Goal: Information Seeking & Learning: Learn about a topic

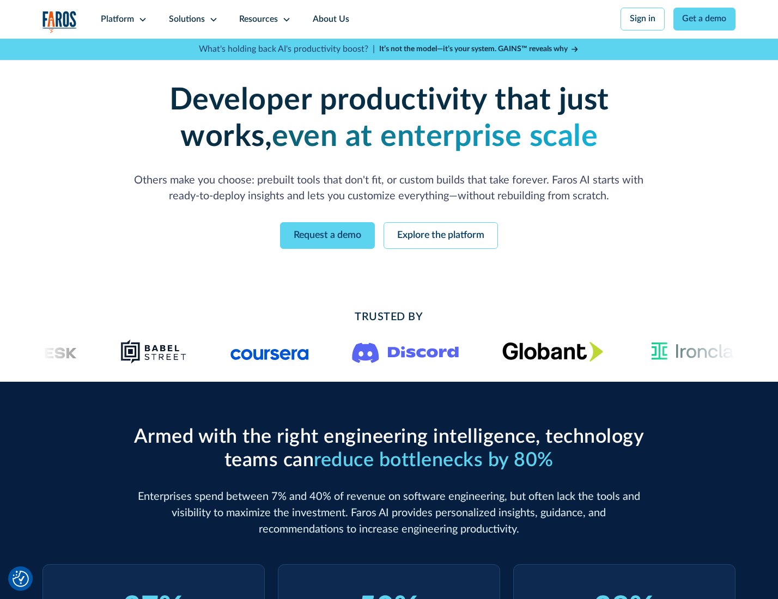
click at [141, 19] on icon at bounding box center [142, 19] width 9 height 9
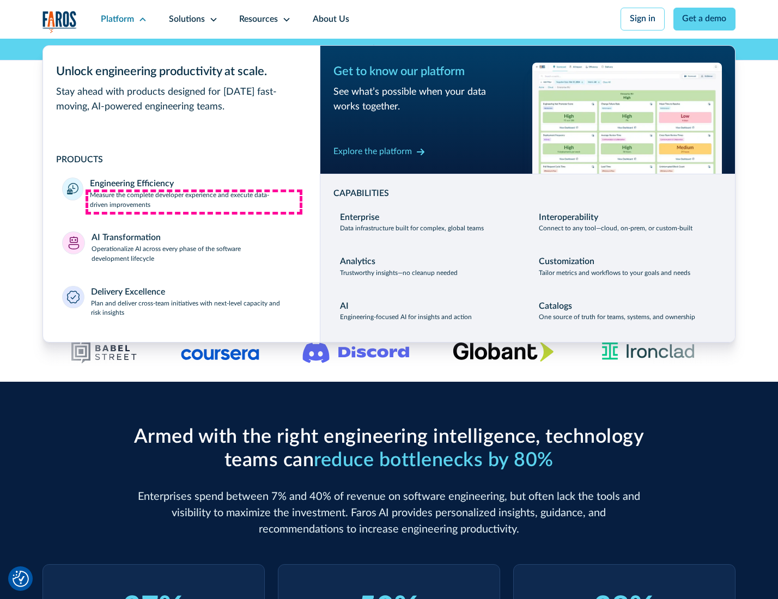
click at [194, 202] on p "Measure the complete developer experience and execute data-driven improvements" at bounding box center [195, 201] width 210 height 20
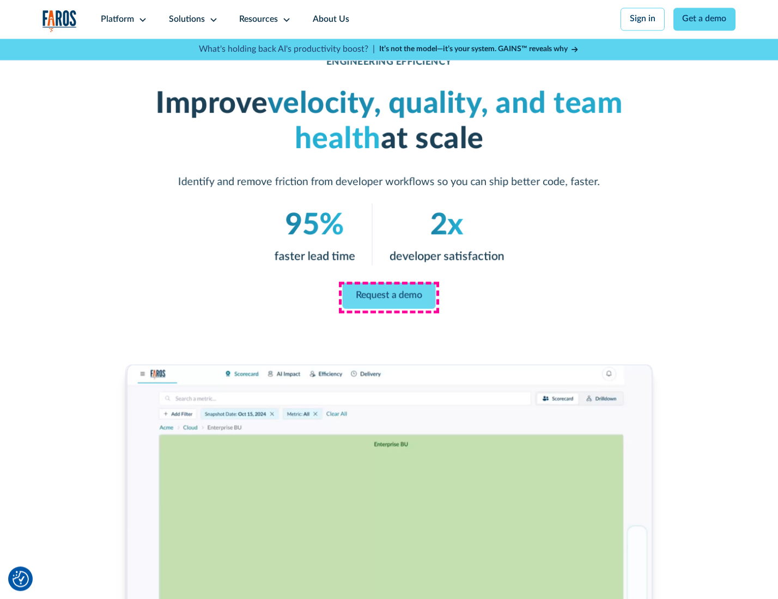
click at [388, 297] on link "Request a demo" at bounding box center [389, 296] width 93 height 26
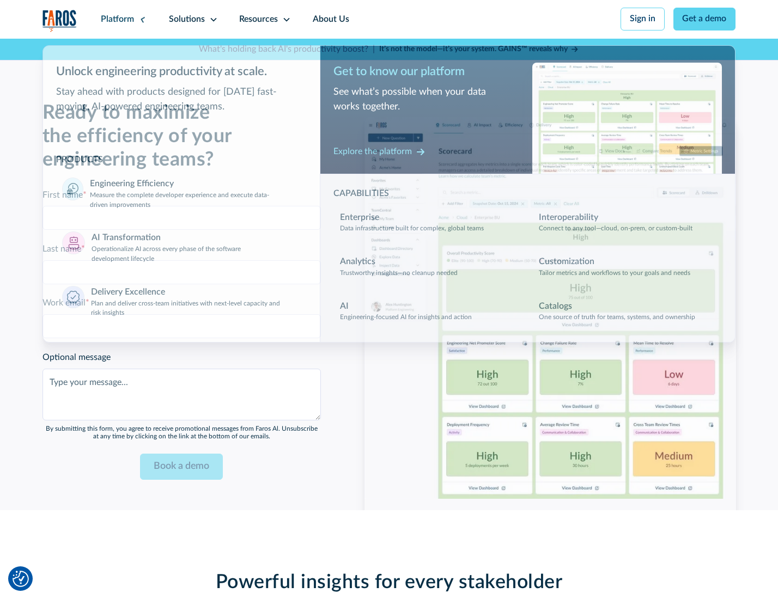
scroll to position [2371, 0]
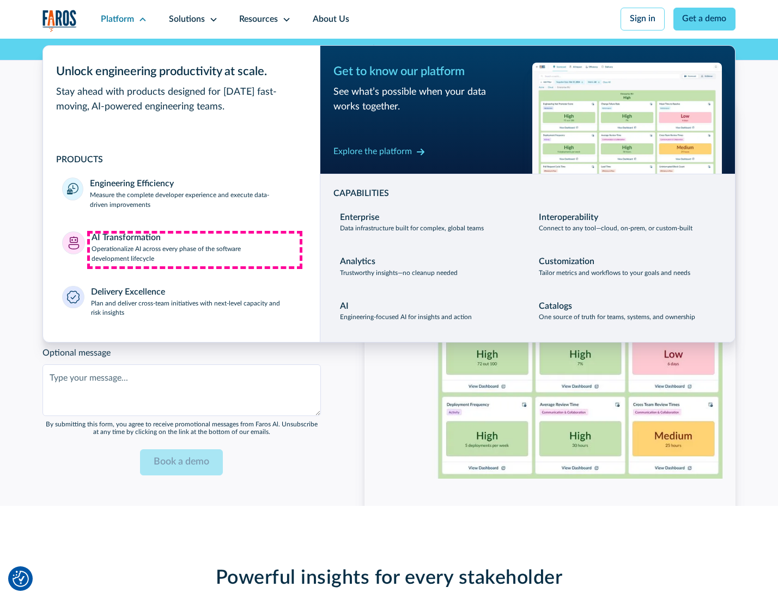
click at [194, 250] on p "Operationalize AI across every phase of the software development lifecycle" at bounding box center [196, 255] width 209 height 20
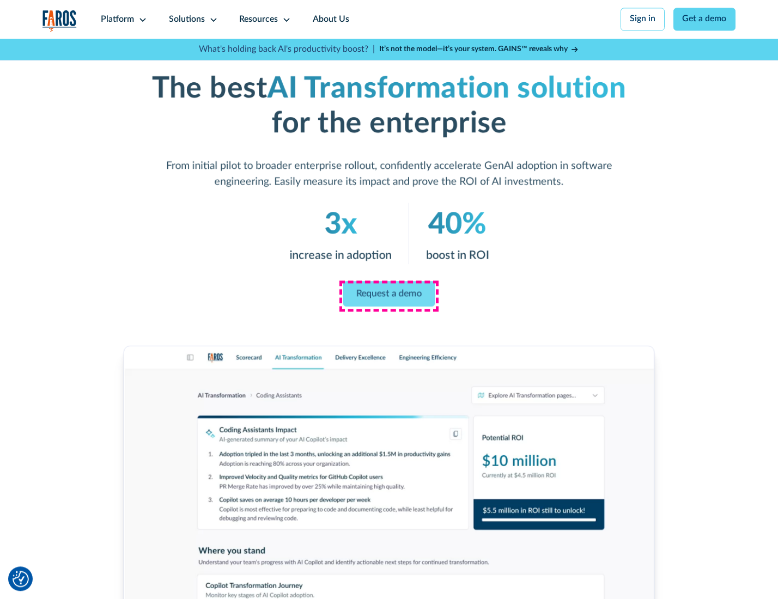
click at [388, 296] on link "Request a demo" at bounding box center [389, 294] width 92 height 26
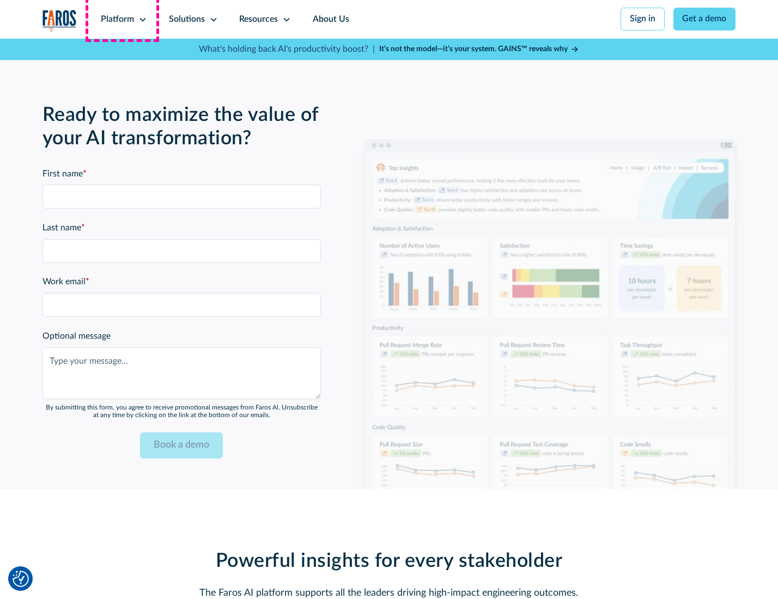
click at [122, 19] on div "Platform" at bounding box center [117, 19] width 33 height 13
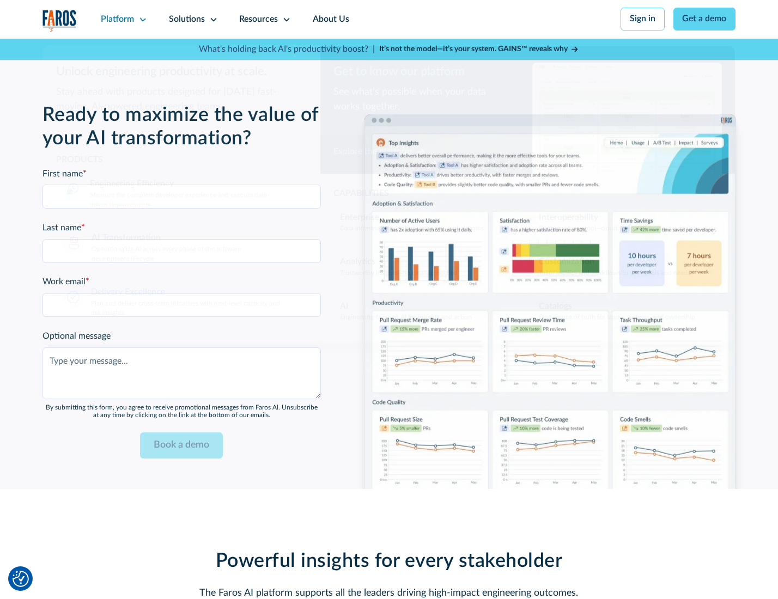
scroll to position [2634, 0]
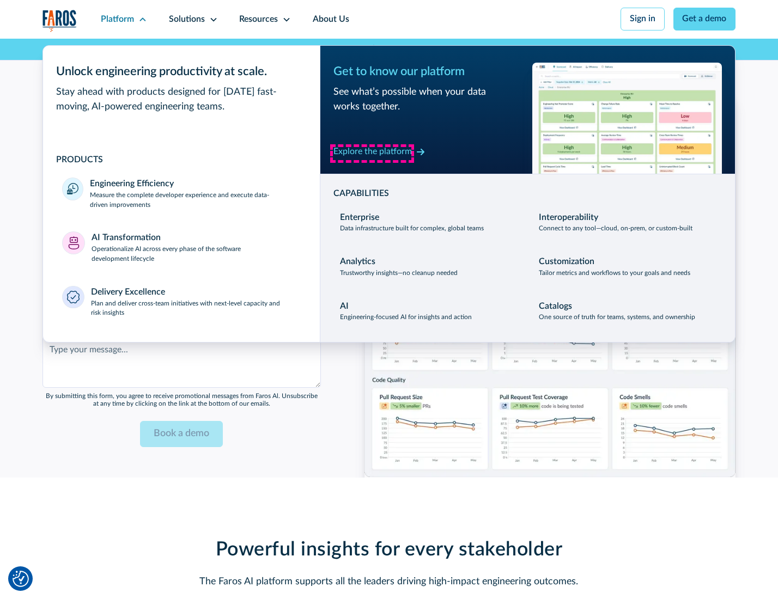
click at [372, 153] on div "Explore the platform" at bounding box center [372, 151] width 78 height 13
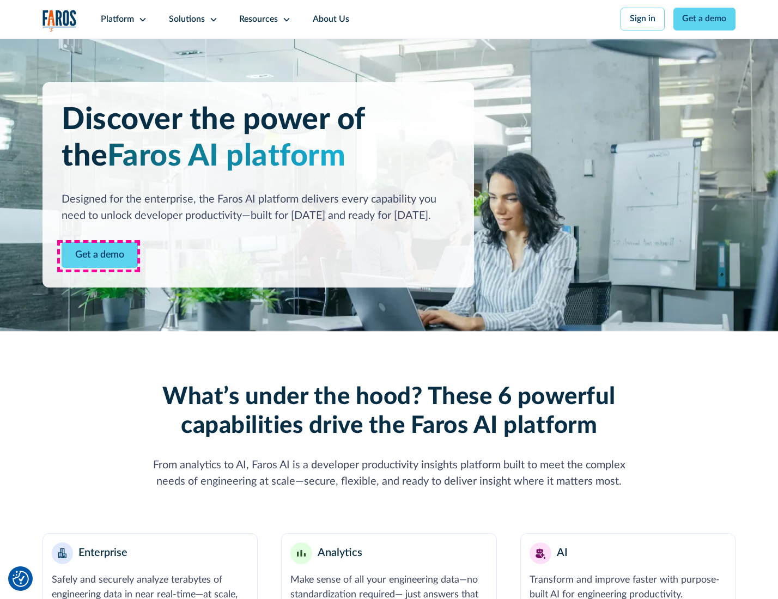
click at [99, 256] on link "Get a demo" at bounding box center [100, 255] width 76 height 27
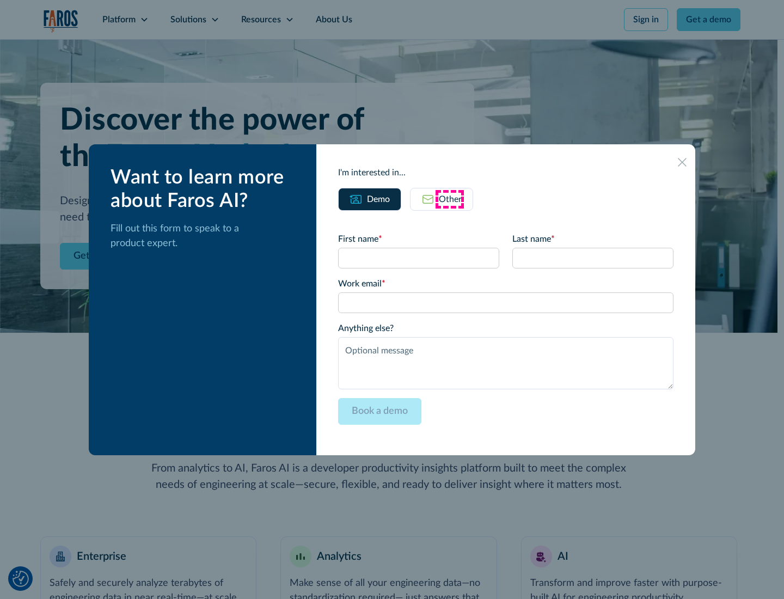
click at [450, 199] on div "Other" at bounding box center [450, 199] width 23 height 13
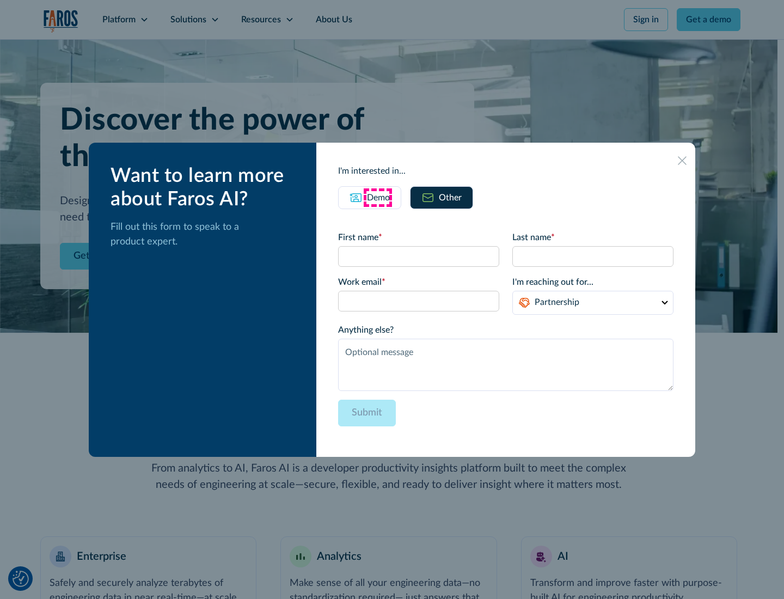
click at [378, 197] on div "Demo" at bounding box center [378, 197] width 23 height 13
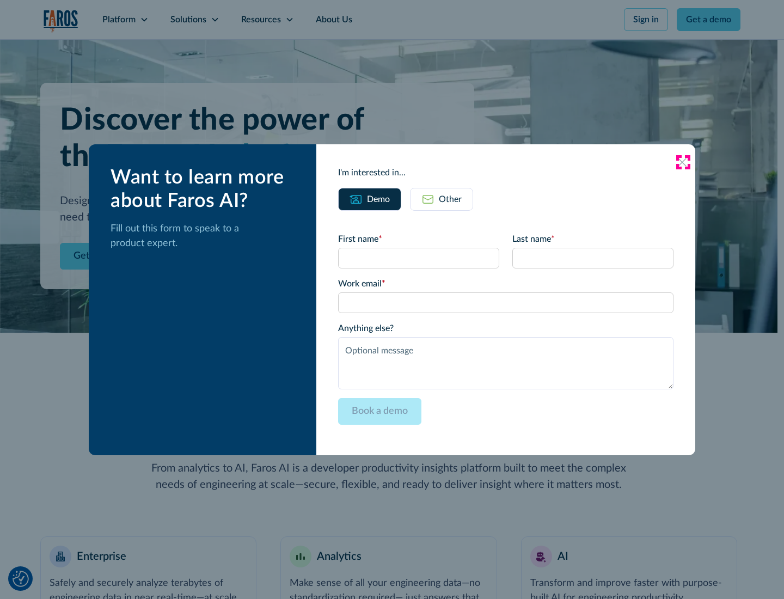
click at [683, 162] on icon at bounding box center [682, 162] width 9 height 9
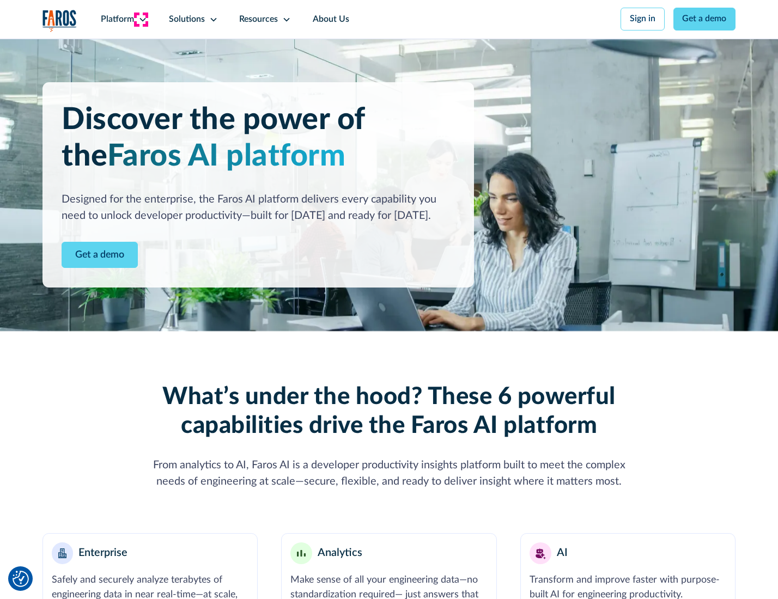
click at [141, 19] on icon at bounding box center [142, 19] width 9 height 9
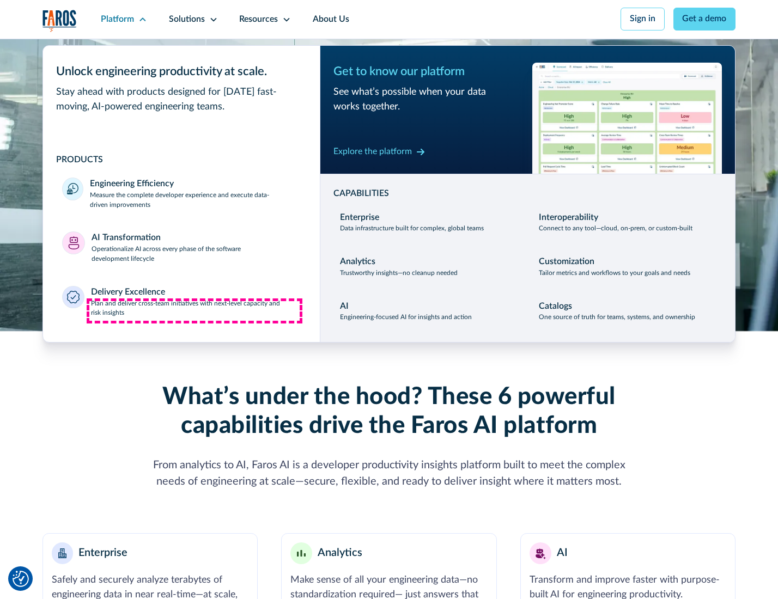
click at [194, 311] on p "Plan and deliver cross-team initiatives with next-level capacity and risk insig…" at bounding box center [196, 309] width 210 height 20
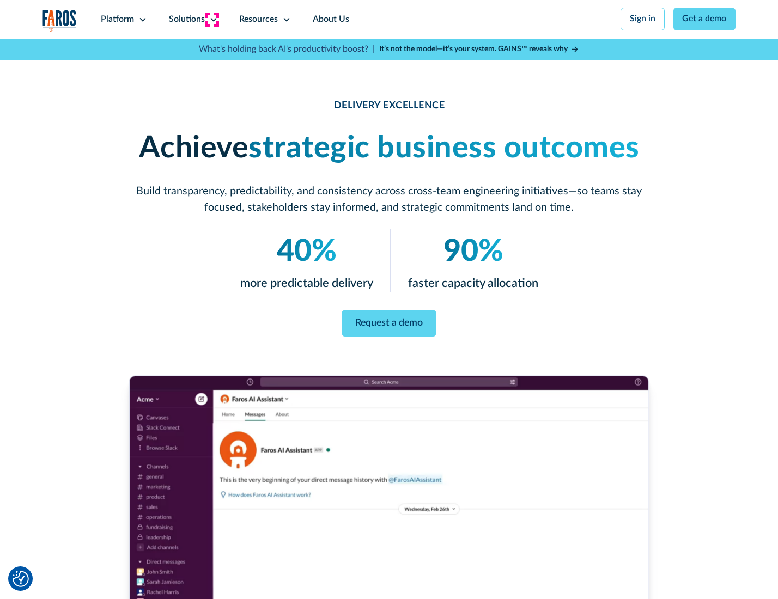
click at [211, 19] on icon at bounding box center [213, 19] width 9 height 9
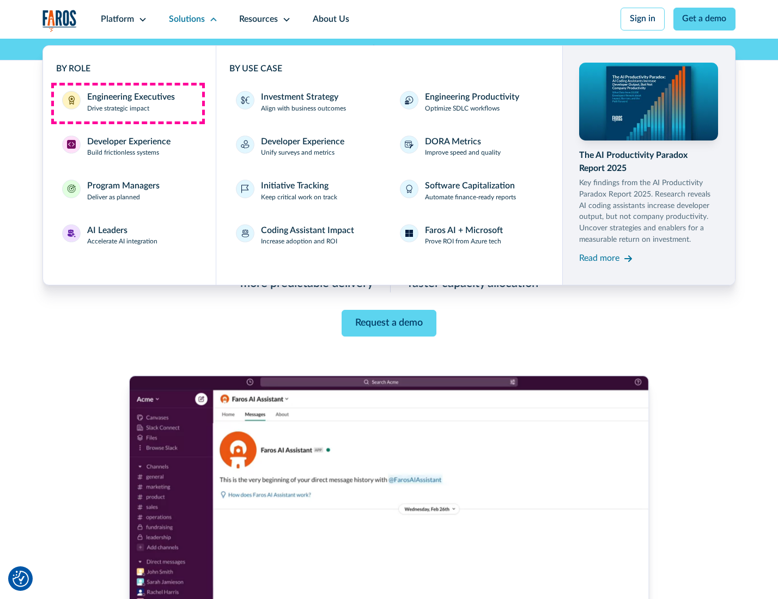
click at [127, 103] on div "Engineering Executives" at bounding box center [131, 97] width 88 height 13
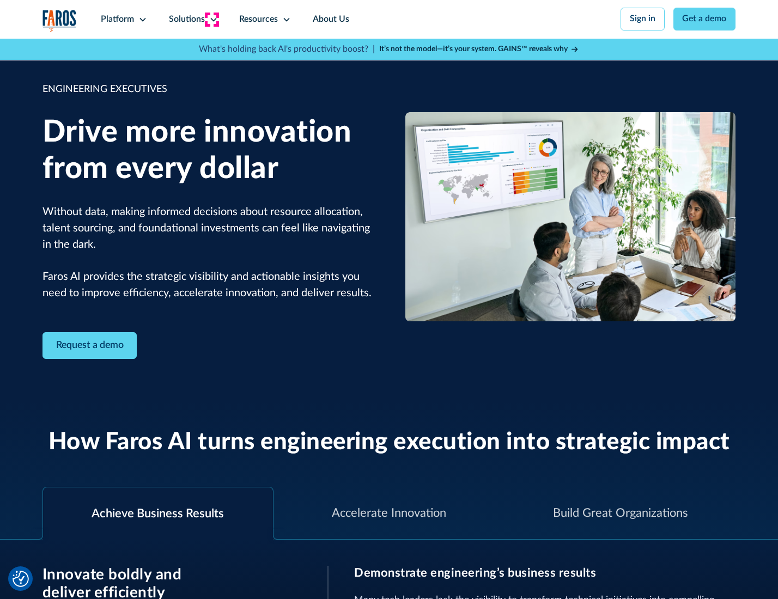
click at [211, 19] on icon at bounding box center [213, 19] width 9 height 9
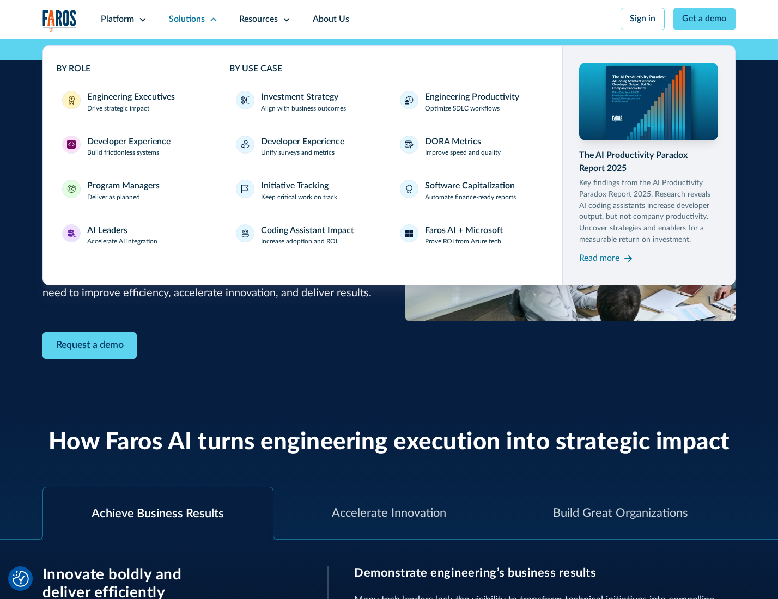
click at [127, 143] on div "Developer Experience" at bounding box center [128, 142] width 83 height 13
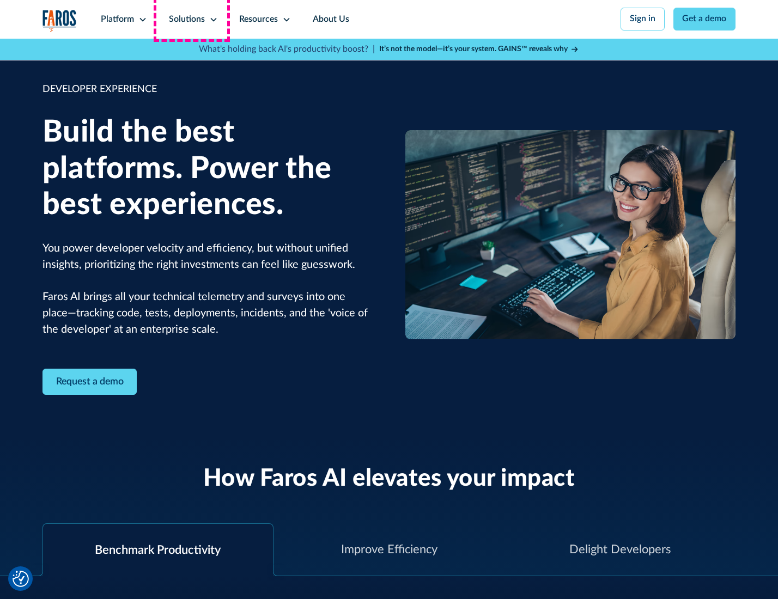
click at [192, 19] on div "Solutions" at bounding box center [187, 19] width 36 height 13
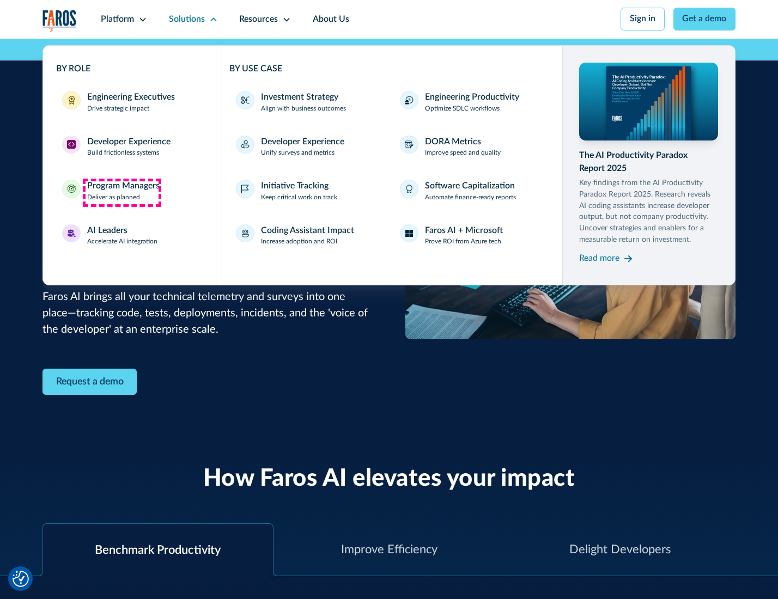
click at [121, 192] on div "Program Managers" at bounding box center [123, 186] width 72 height 13
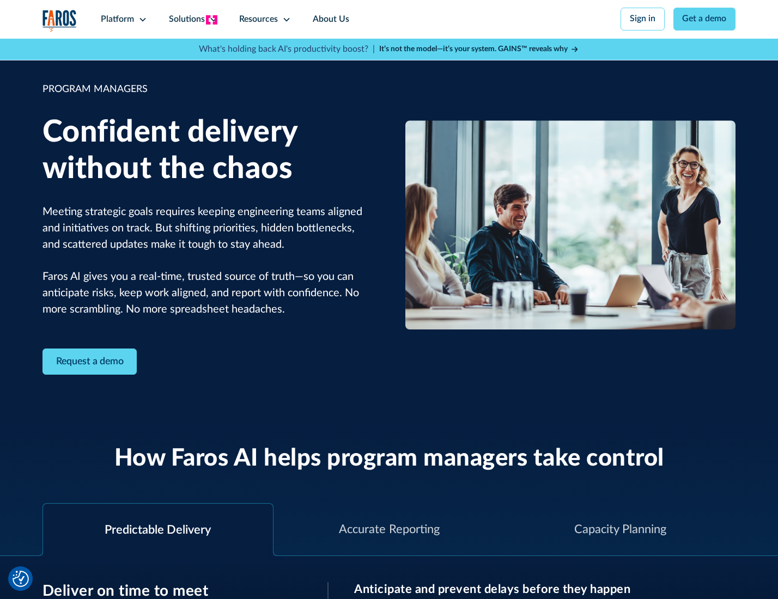
click at [211, 20] on icon at bounding box center [213, 19] width 9 height 9
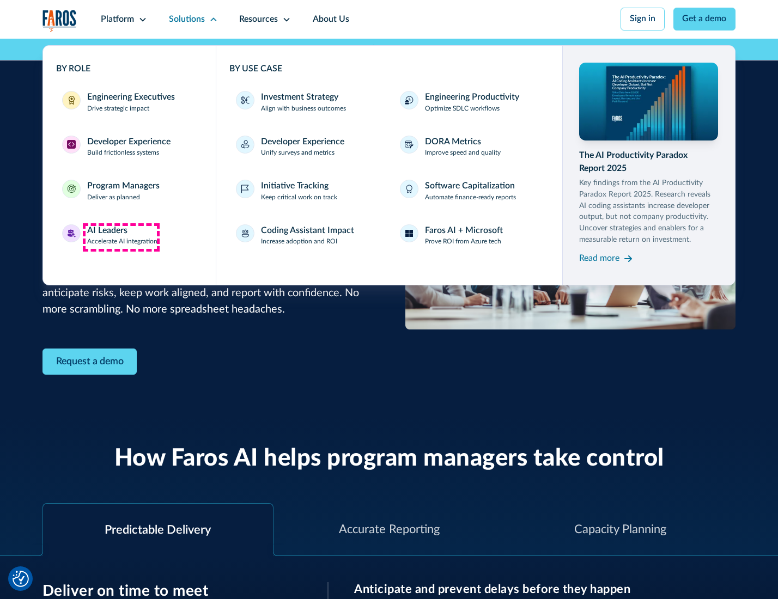
click at [121, 237] on div "AI Leaders" at bounding box center [107, 230] width 40 height 13
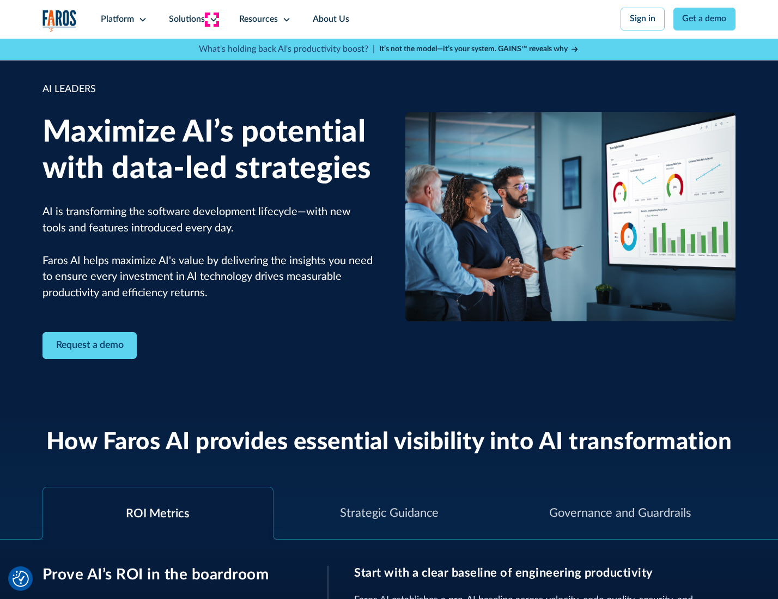
click at [211, 19] on icon at bounding box center [213, 19] width 9 height 9
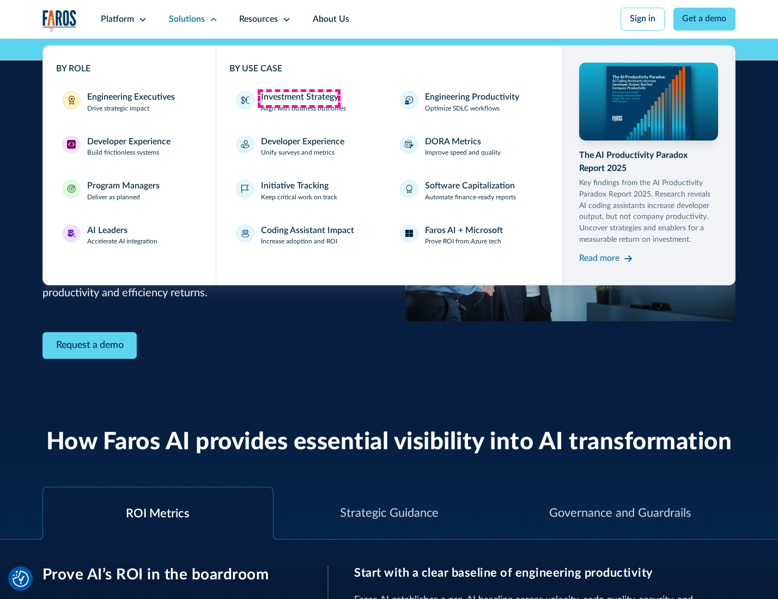
click at [299, 98] on div "Investment Strategy" at bounding box center [299, 97] width 77 height 13
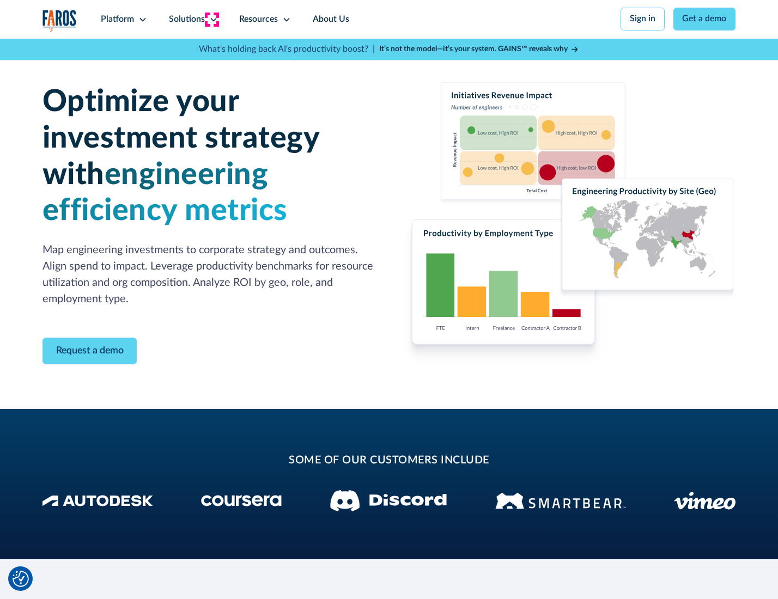
click at [211, 19] on icon at bounding box center [213, 19] width 9 height 9
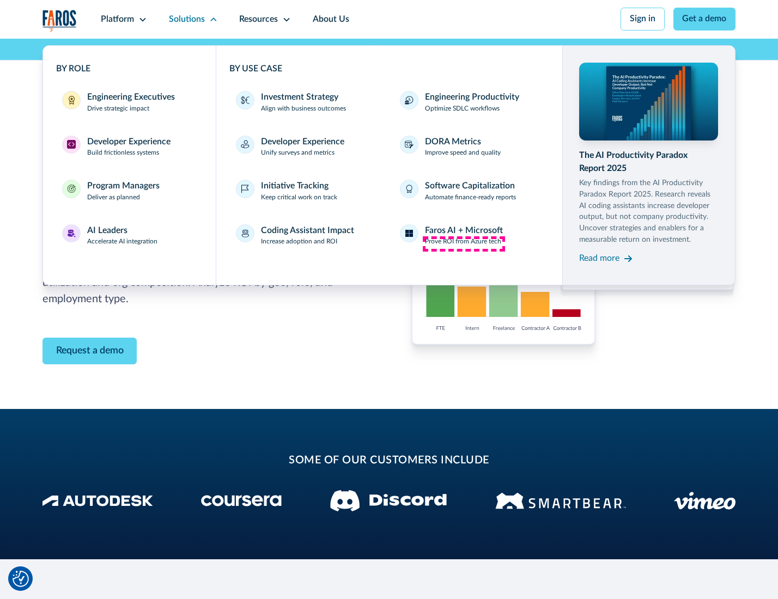
click at [464, 244] on p "Prove ROI from Azure tech" at bounding box center [463, 242] width 76 height 10
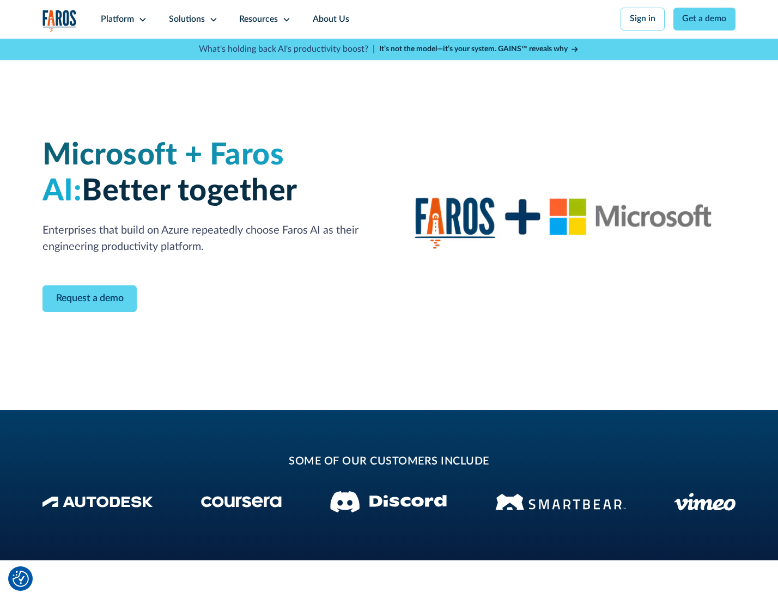
click at [211, 19] on icon at bounding box center [213, 19] width 9 height 9
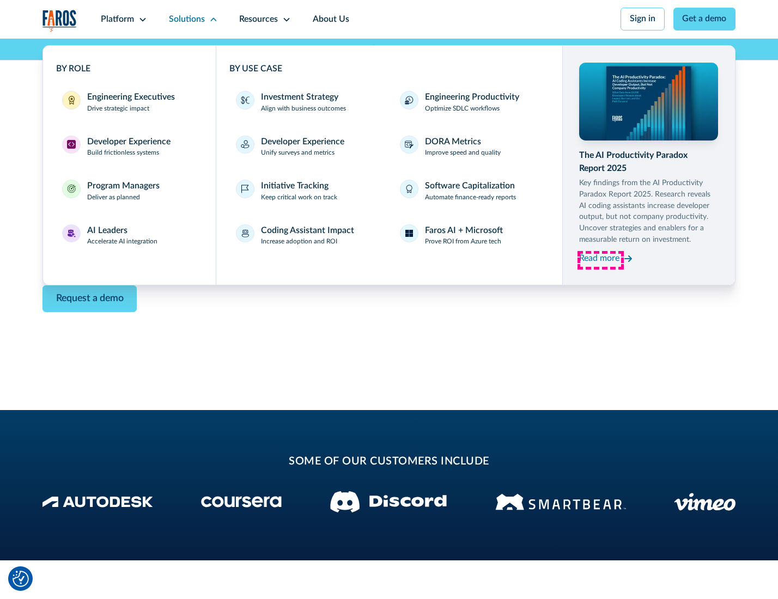
click at [600, 260] on div "Read more" at bounding box center [599, 258] width 40 height 13
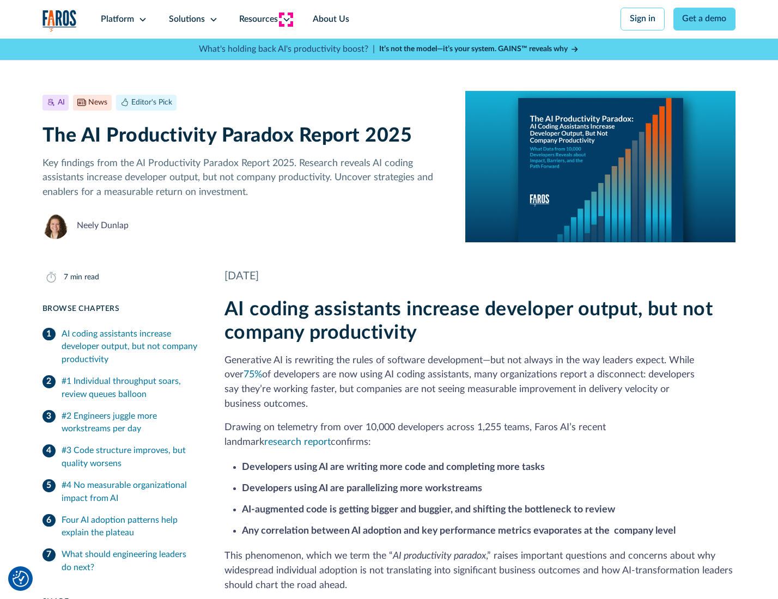
click at [285, 19] on icon at bounding box center [286, 19] width 9 height 9
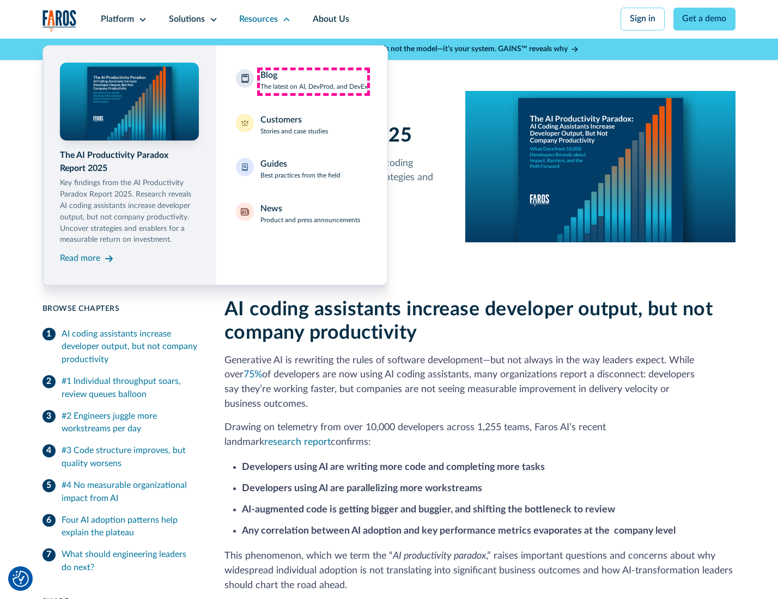
click at [313, 81] on div "Blog The latest on AI, DevProd, and DevEx" at bounding box center [313, 80] width 107 height 23
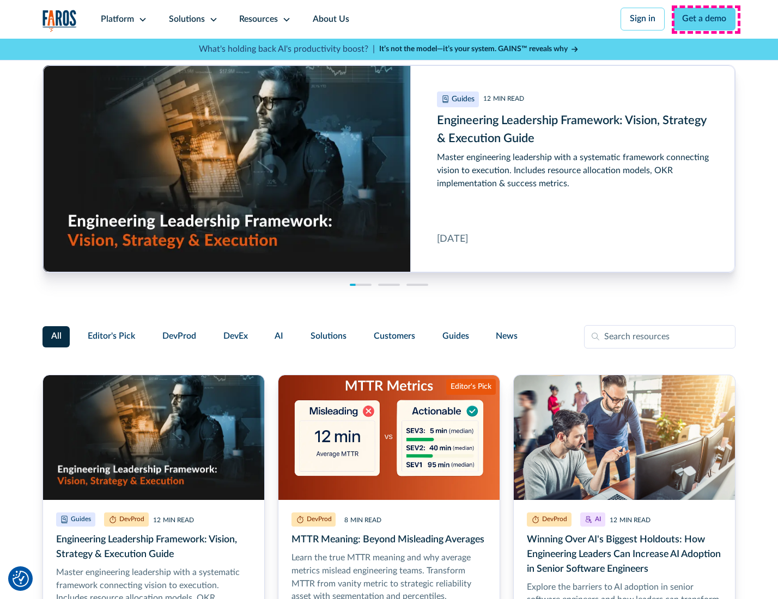
click at [705, 19] on link "Get a demo" at bounding box center [704, 19] width 63 height 23
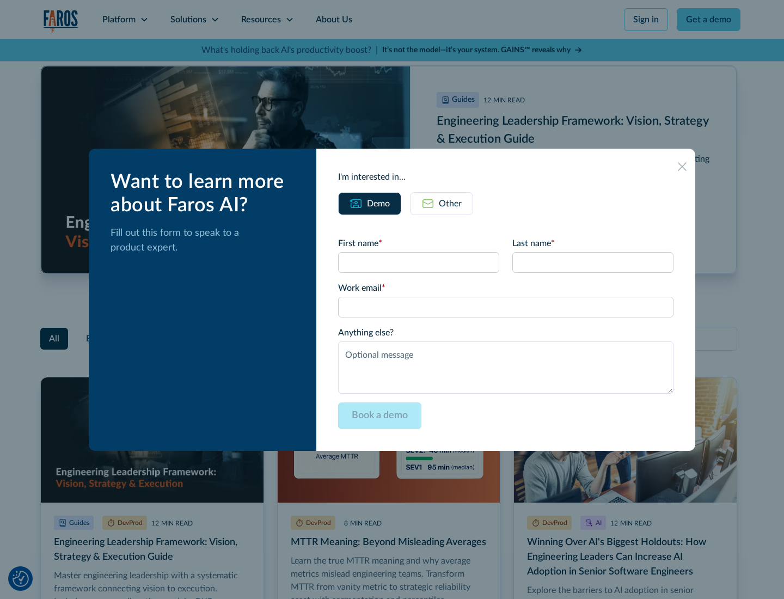
click at [441, 203] on div "Other" at bounding box center [450, 203] width 23 height 13
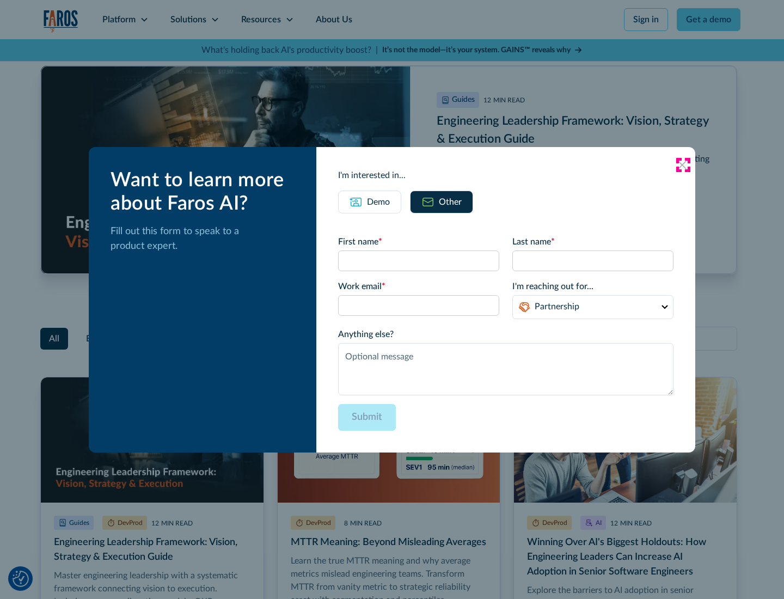
click at [683, 165] on icon at bounding box center [682, 165] width 9 height 9
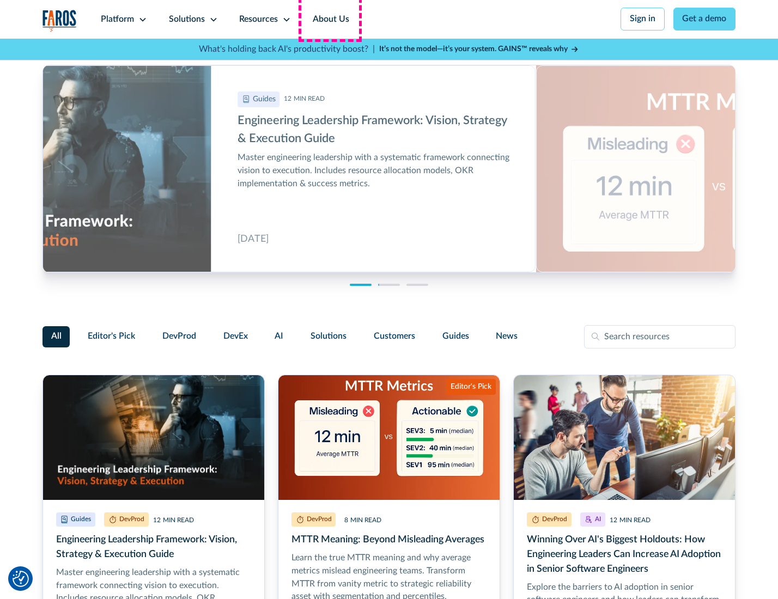
click at [330, 19] on link "About Us" at bounding box center [331, 19] width 58 height 39
